Goal: Task Accomplishment & Management: Manage account settings

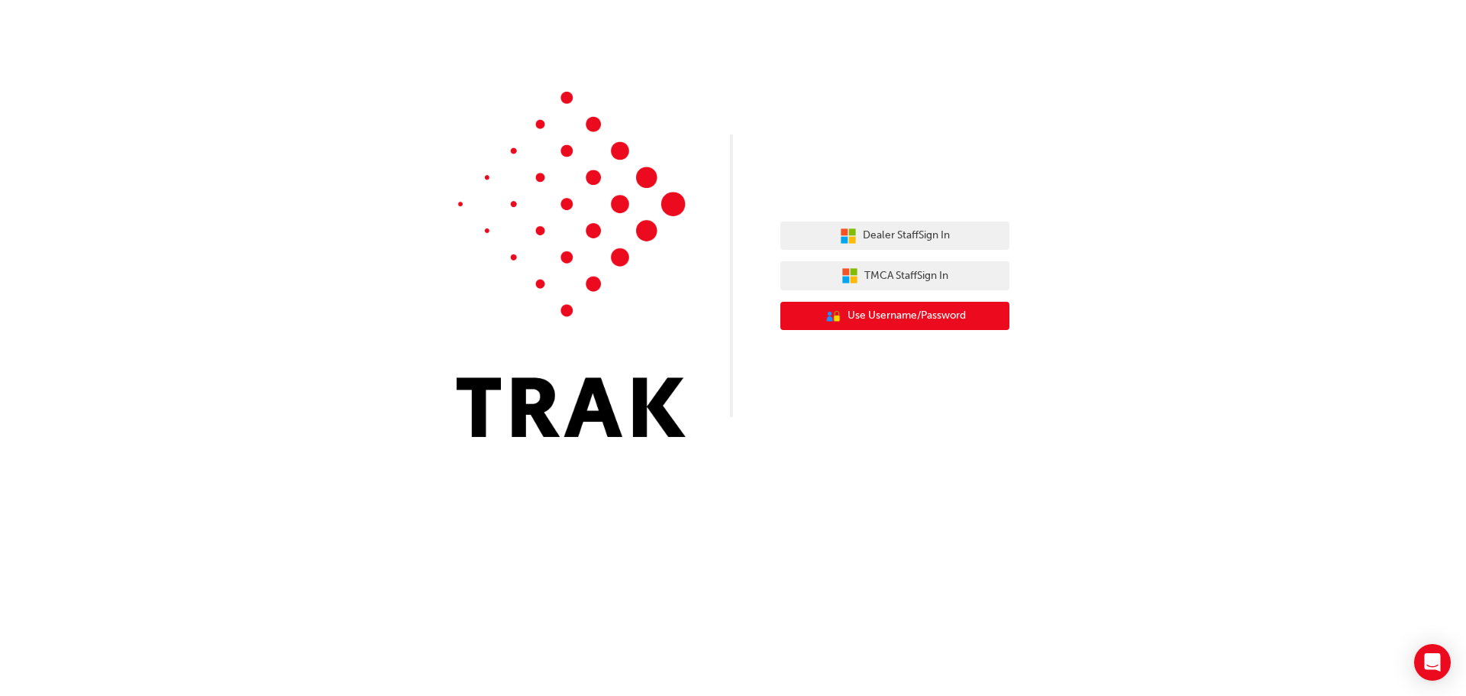
click at [890, 315] on span "Use Username/Password" at bounding box center [907, 316] width 118 height 18
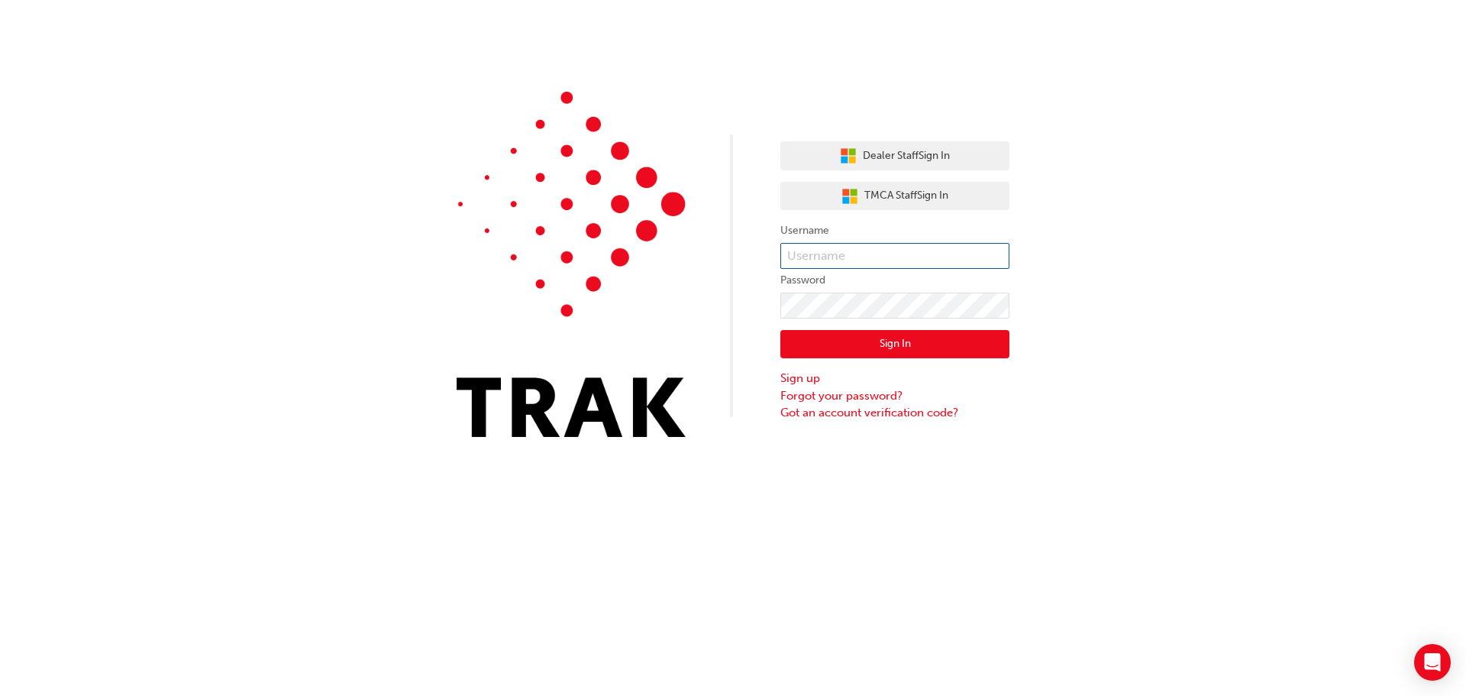
click at [870, 261] on input "text" at bounding box center [894, 256] width 229 height 26
type input "[PERSON_NAME][EMAIL_ADDRESS][DOMAIN_NAME]"
click at [805, 378] on link "Sign up" at bounding box center [894, 379] width 229 height 18
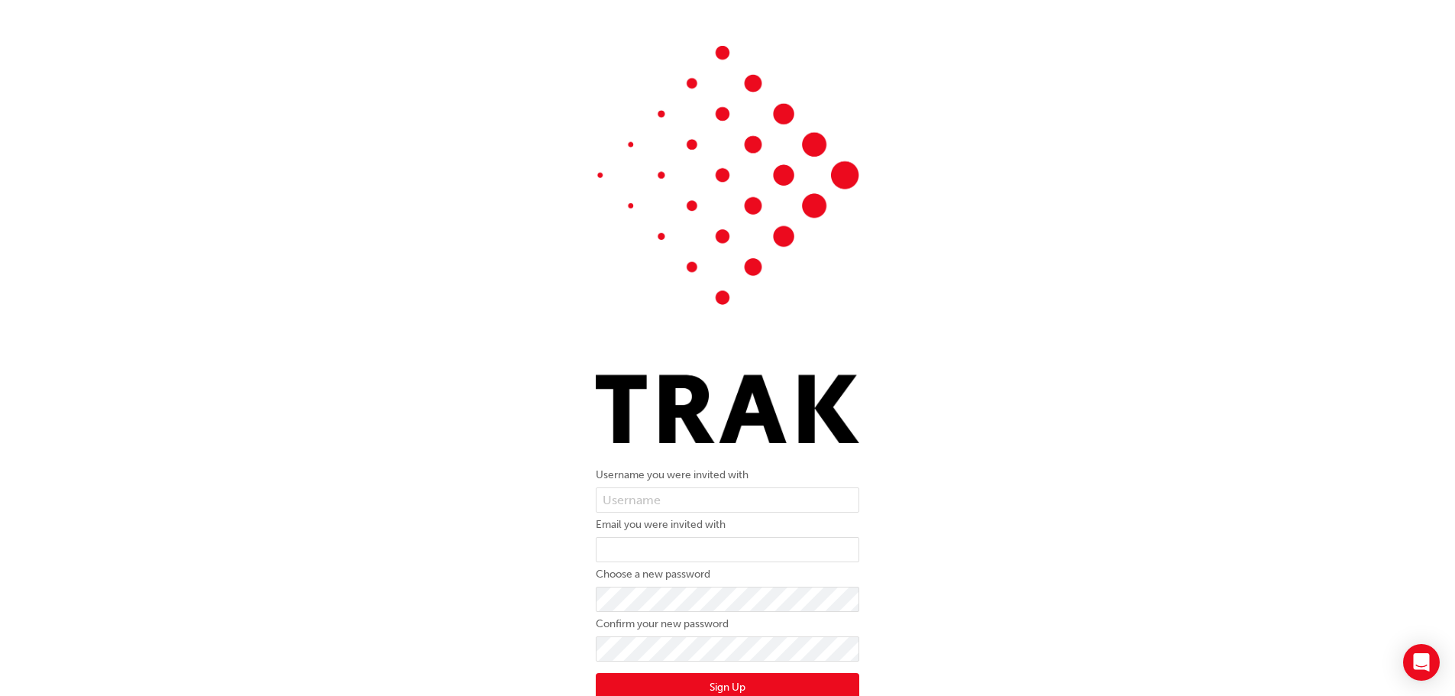
scroll to position [46, 0]
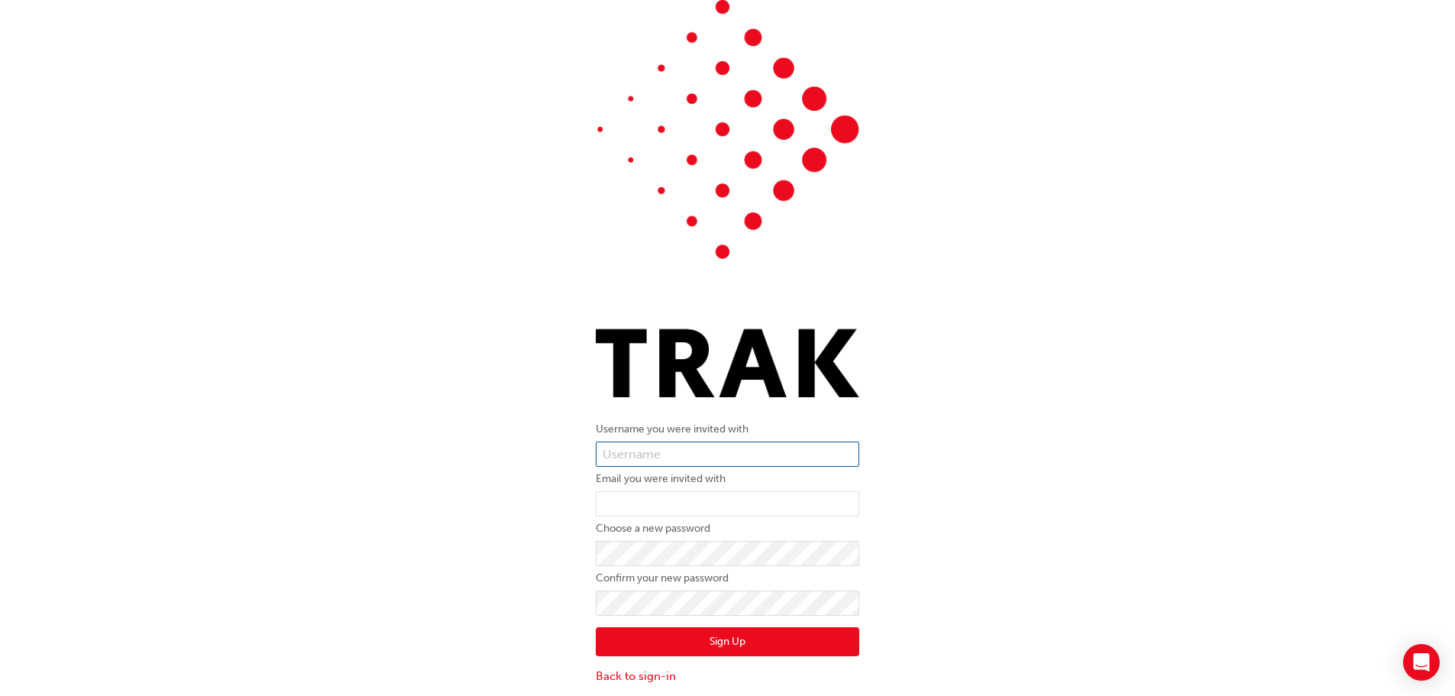
click at [693, 460] on input "text" at bounding box center [727, 454] width 263 height 26
click at [566, 427] on div "Username you were invited with Email you were invited with Choose a new passwor…" at bounding box center [727, 342] width 1455 height 707
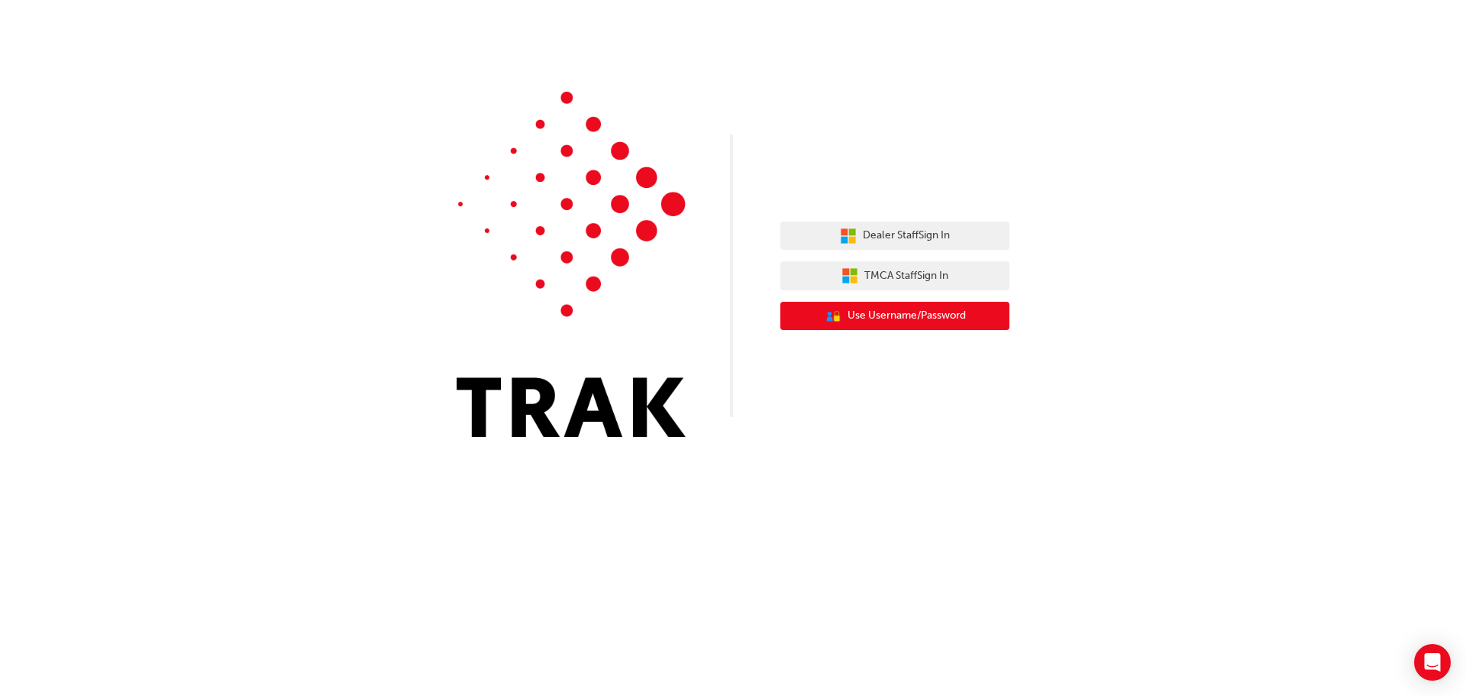
click at [913, 312] on span "Use Username/Password" at bounding box center [907, 316] width 118 height 18
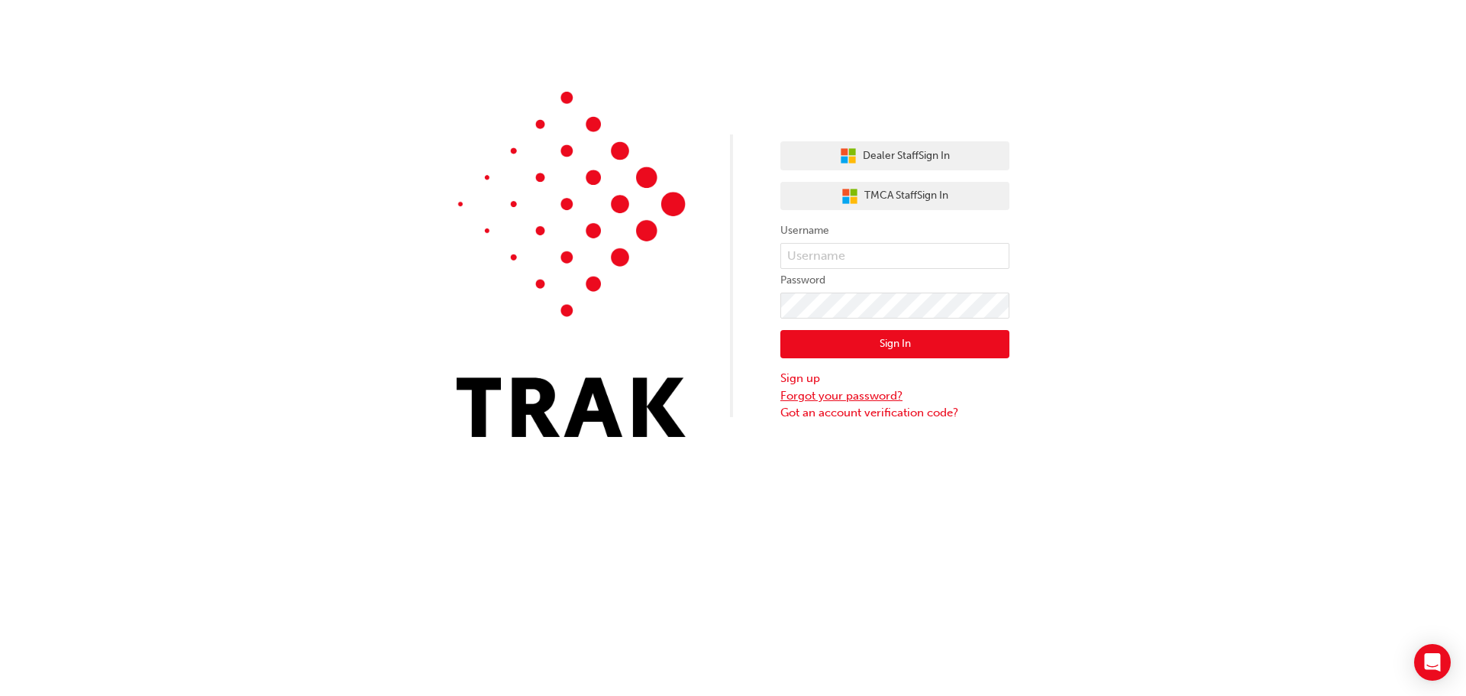
click at [815, 396] on link "Forgot your password?" at bounding box center [894, 396] width 229 height 18
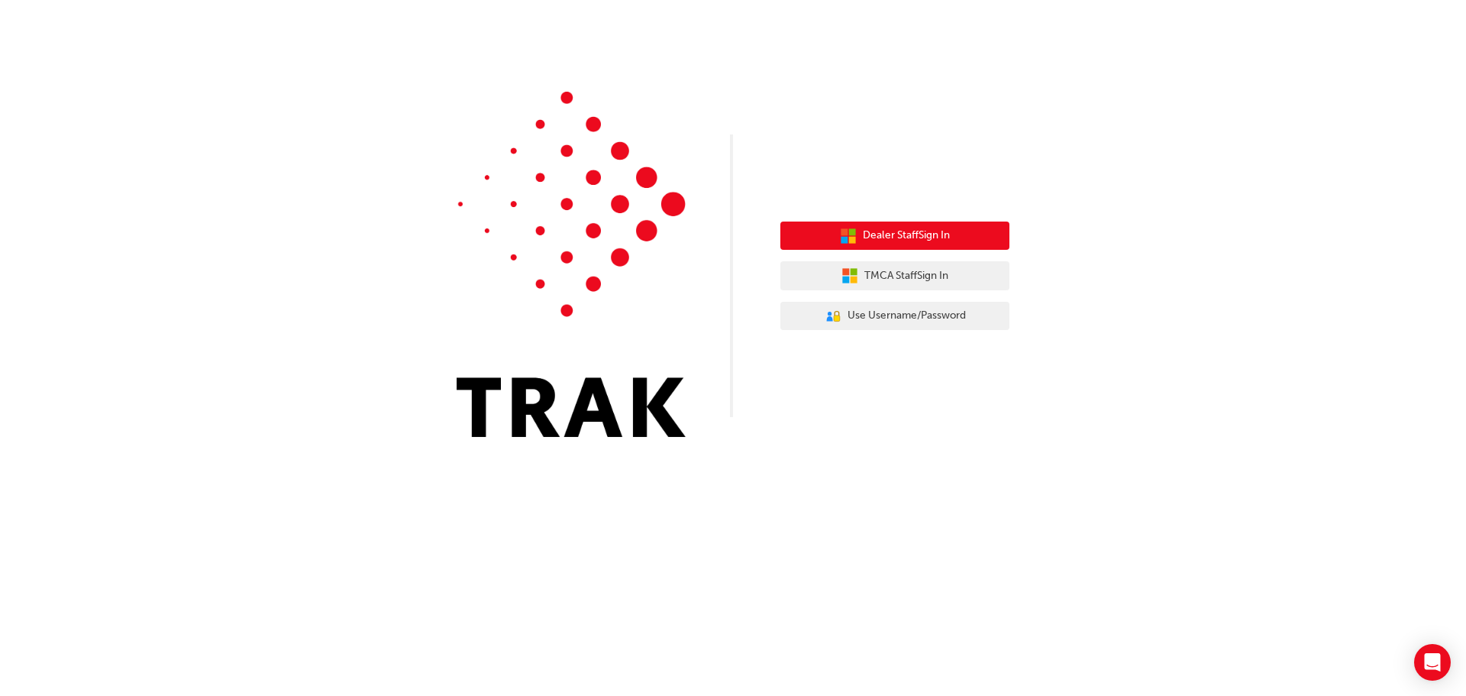
click at [894, 243] on span "Dealer Staff Sign In" at bounding box center [906, 236] width 87 height 18
